Goal: Task Accomplishment & Management: Manage account settings

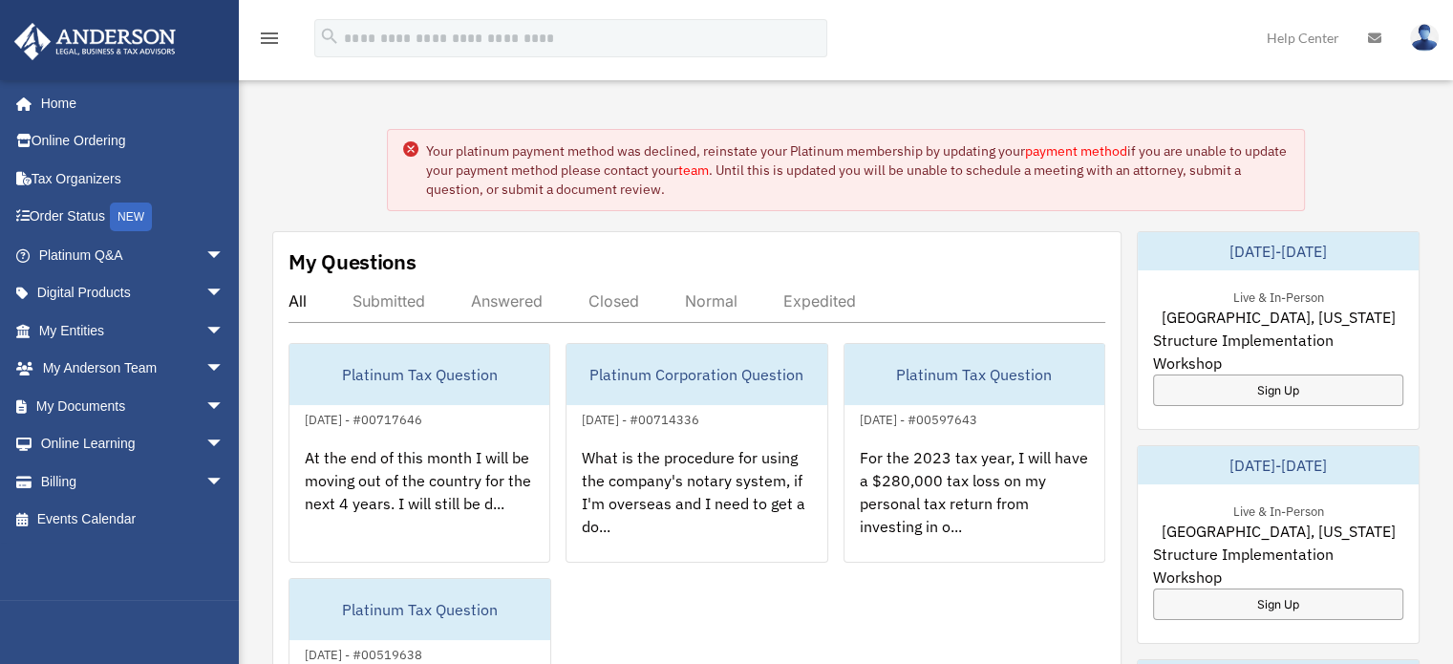
click at [1089, 142] on link "payment method" at bounding box center [1076, 150] width 102 height 17
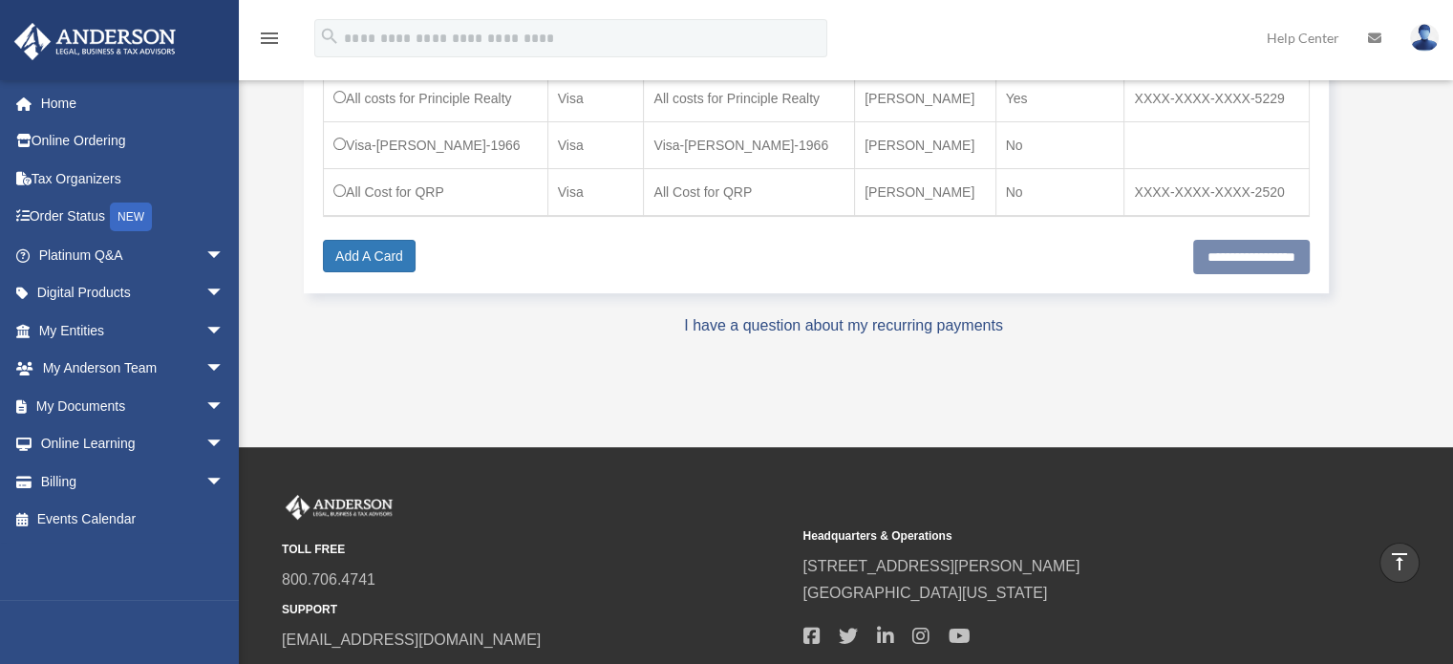
scroll to position [382, 0]
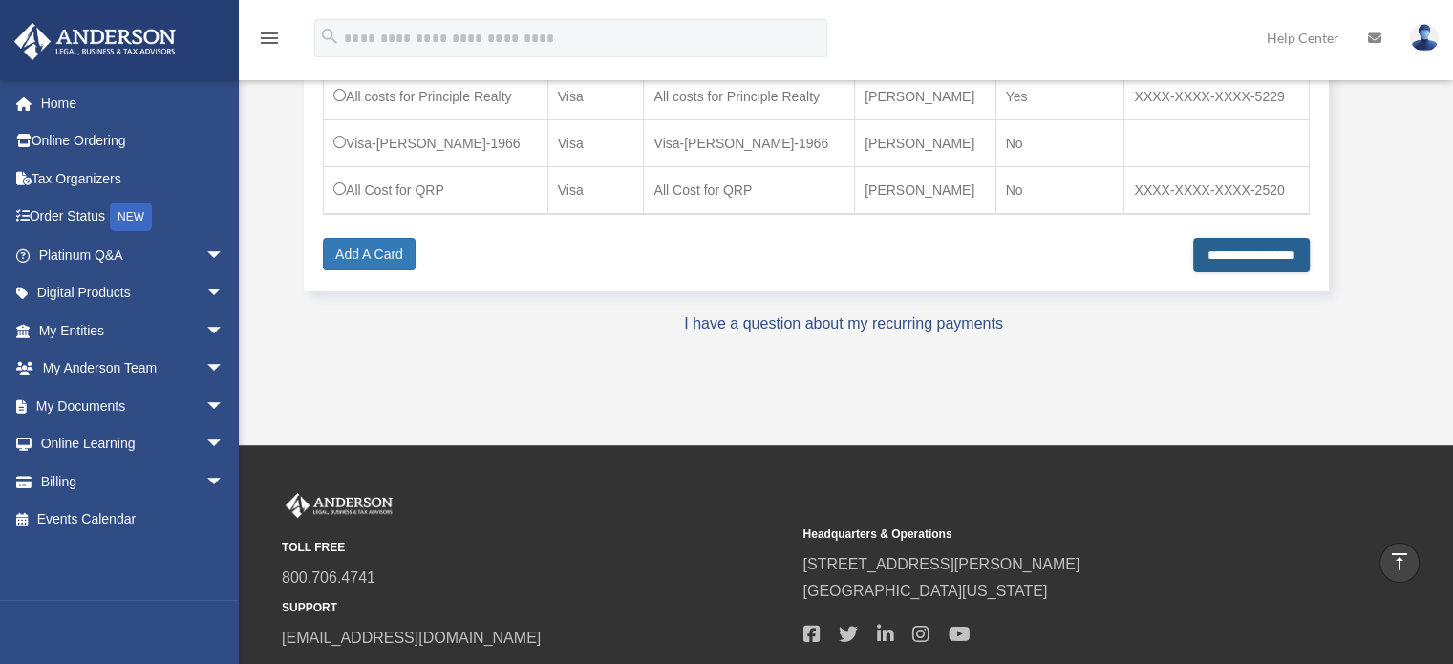
click at [1206, 254] on input "**********" at bounding box center [1252, 255] width 117 height 34
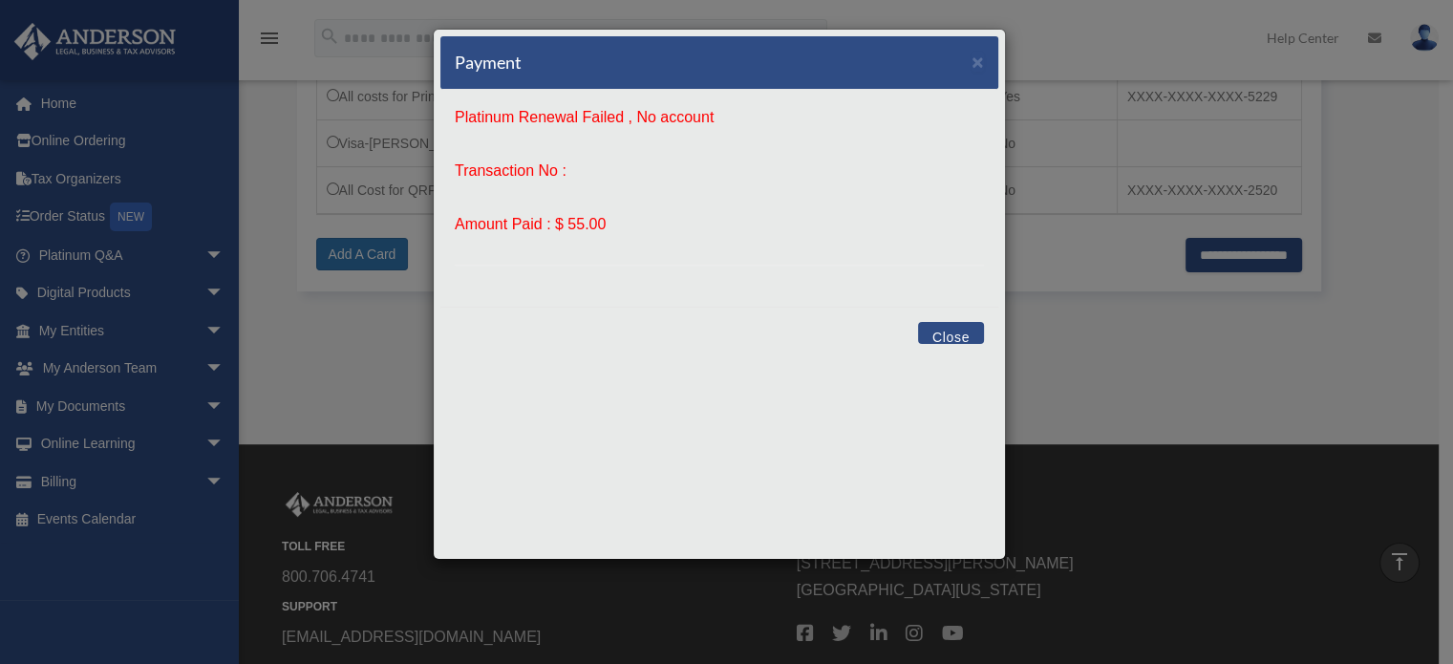
click at [958, 331] on button "Close" at bounding box center [951, 333] width 66 height 22
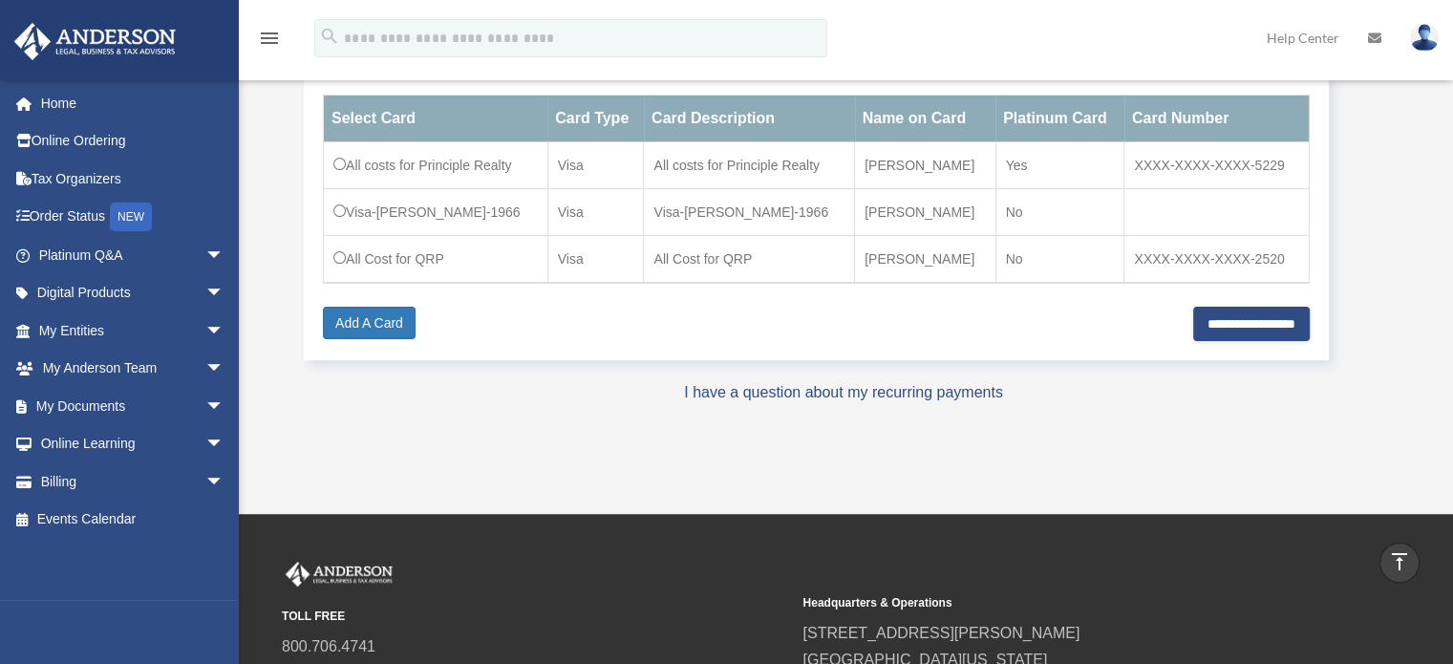
scroll to position [237, 0]
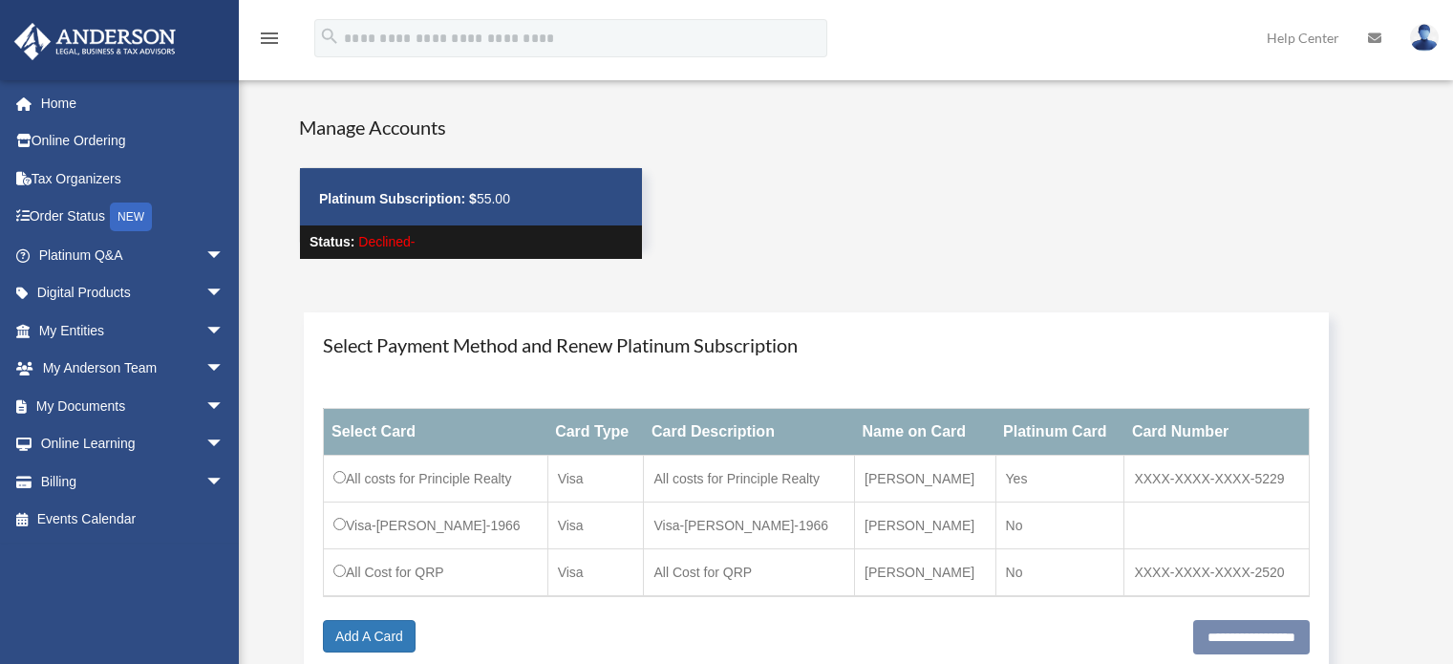
scroll to position [231, 0]
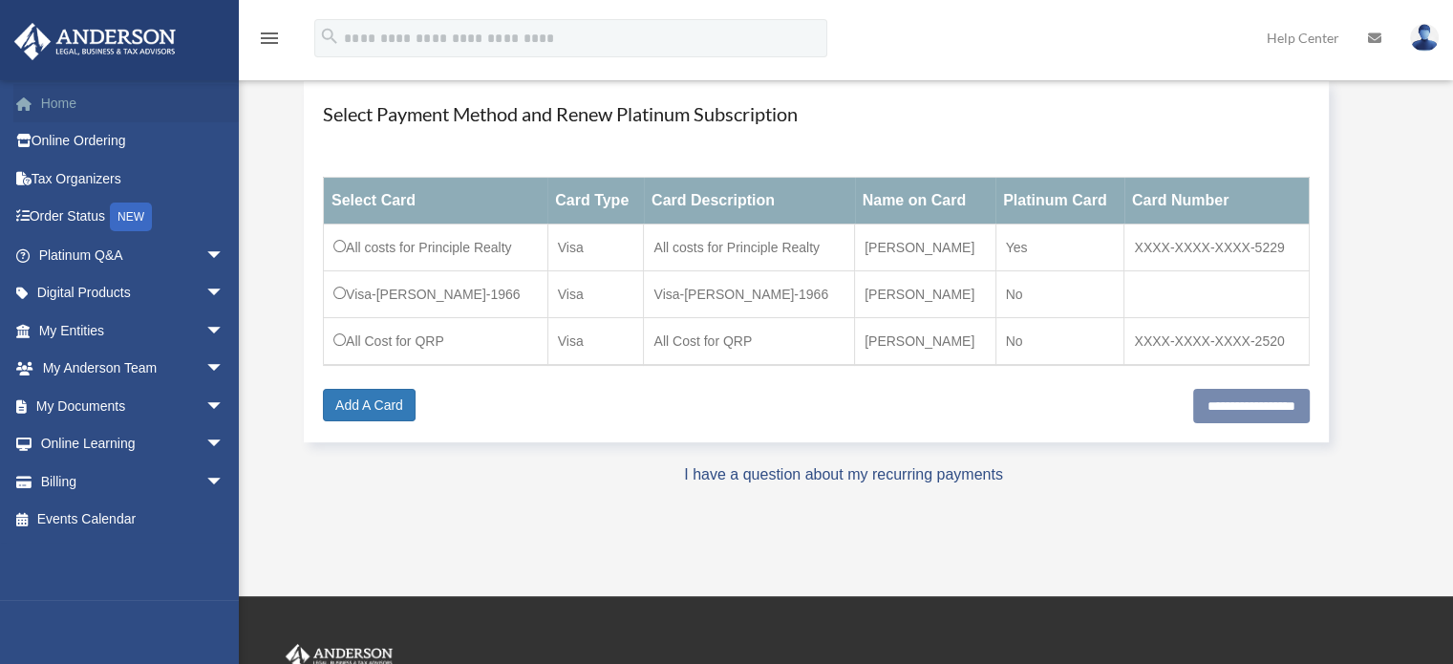
click at [53, 103] on link "Home" at bounding box center [133, 103] width 240 height 38
